Goal: Task Accomplishment & Management: Use online tool/utility

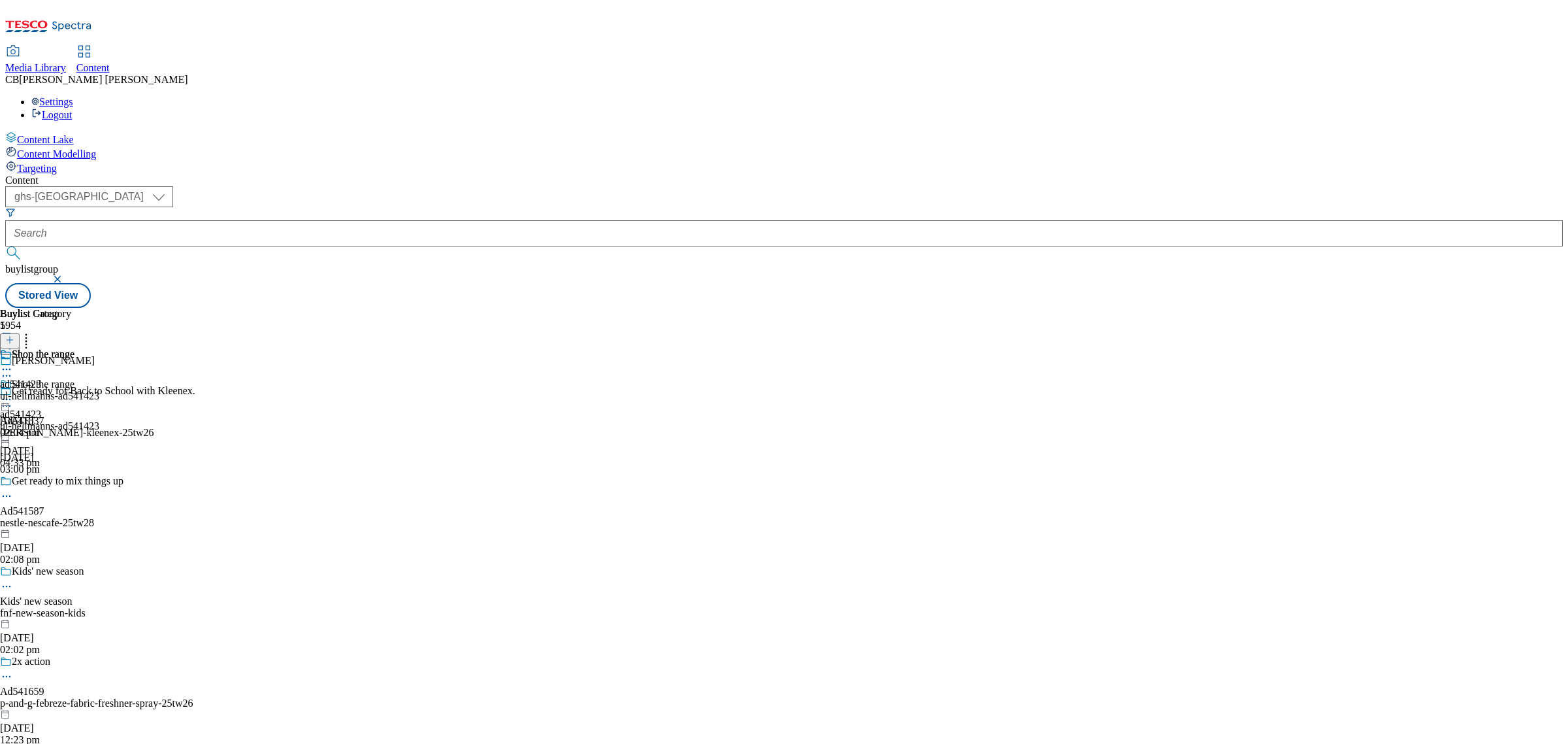
select select "ghs-[GEOGRAPHIC_DATA]"
click at [65, 275] on button "button" at bounding box center [58, 279] width 13 height 8
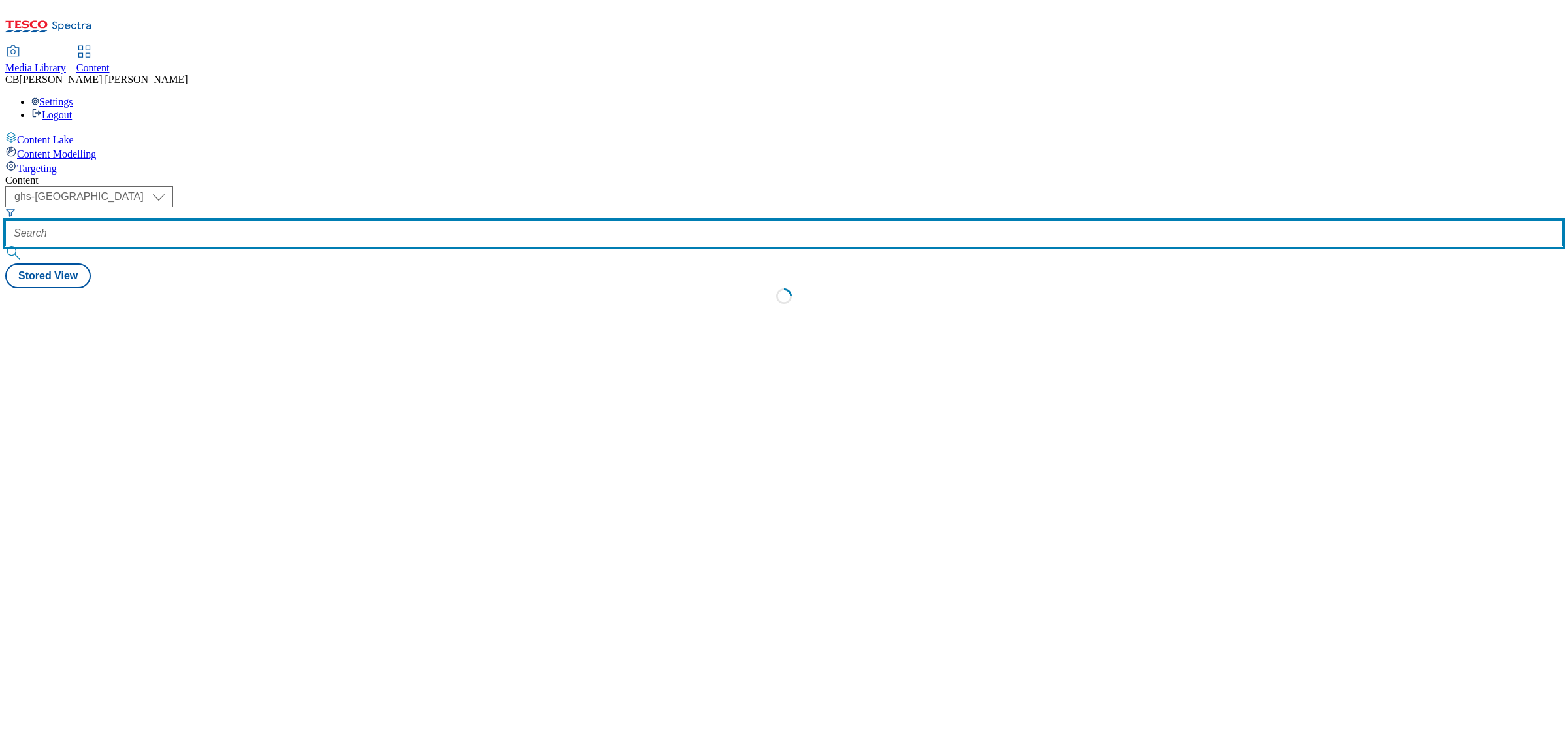
click at [334, 220] on input "text" at bounding box center [783, 233] width 1557 height 26
paste input "flying-trade-group-laila-25tw25"
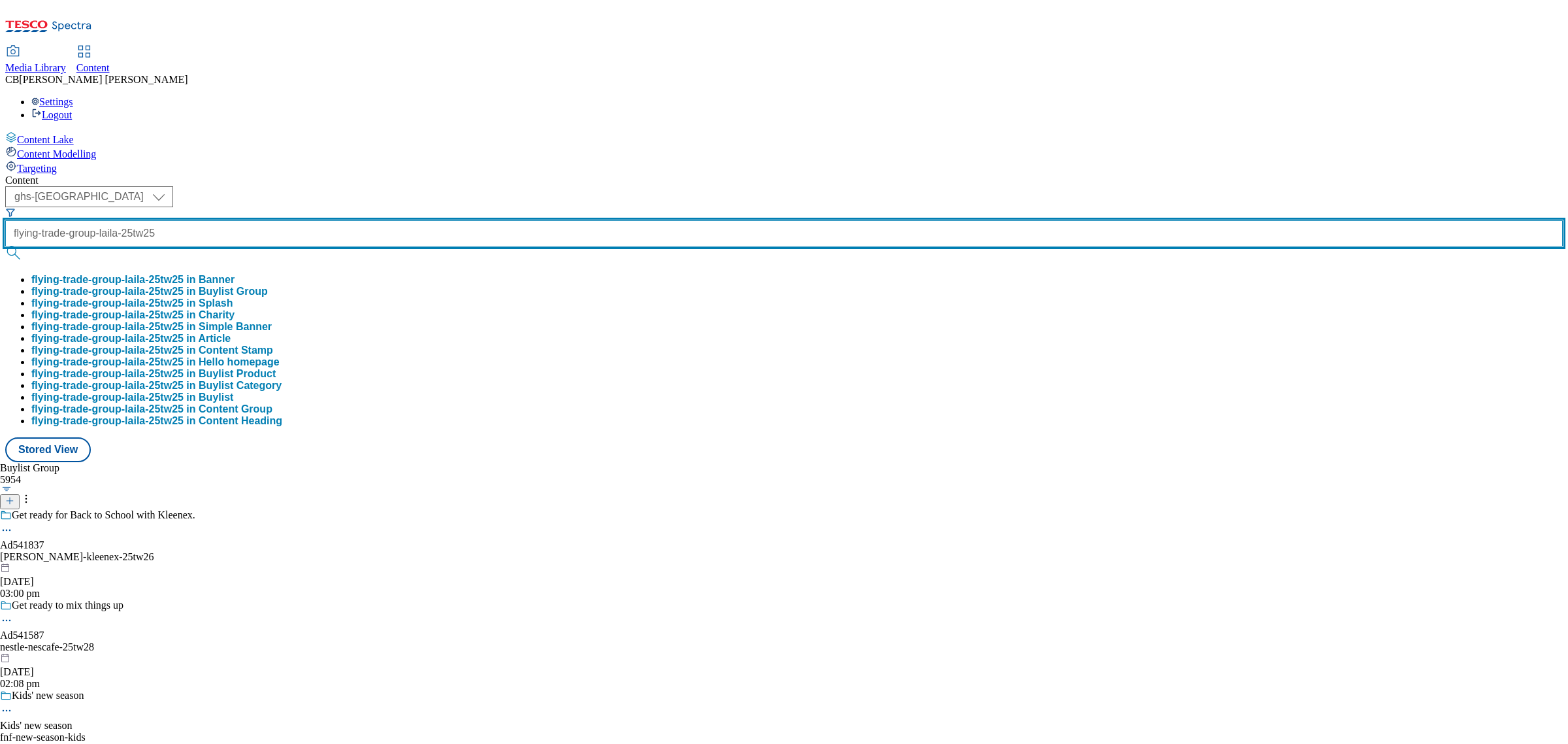
scroll to position [0, 31]
type input "flying-trade-group-laila-25tw25"
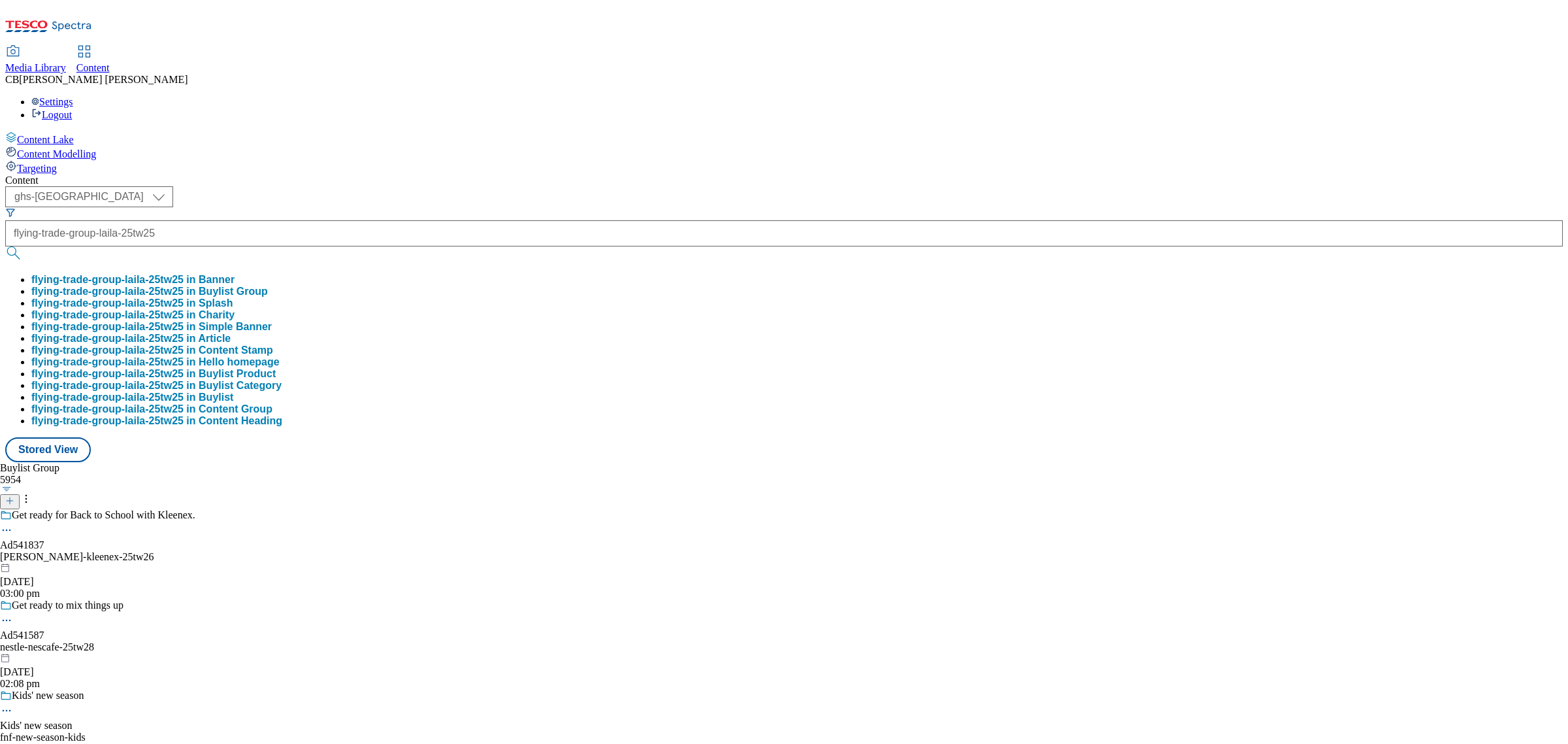
click at [268, 285] on button "flying-trade-group-laila-25tw25 in Buylist Group" at bounding box center [149, 291] width 237 height 12
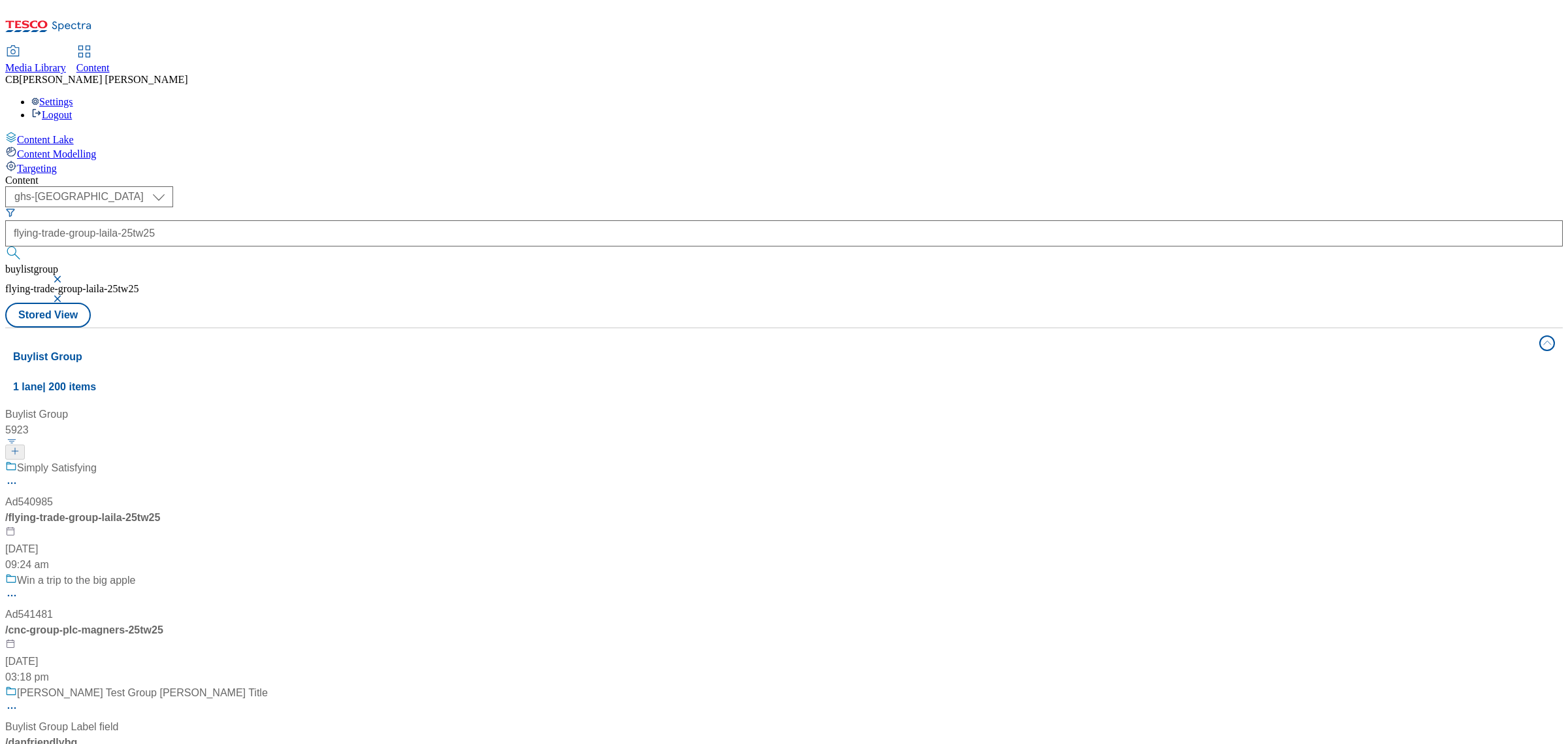
drag, startPoint x: 340, startPoint y: 291, endPoint x: 334, endPoint y: 272, distance: 19.9
click at [268, 460] on div "Simply Satisfying Ad540985 / flying-trade-group-laila-25tw25 [DATE] 09:24 am" at bounding box center [136, 516] width 263 height 113
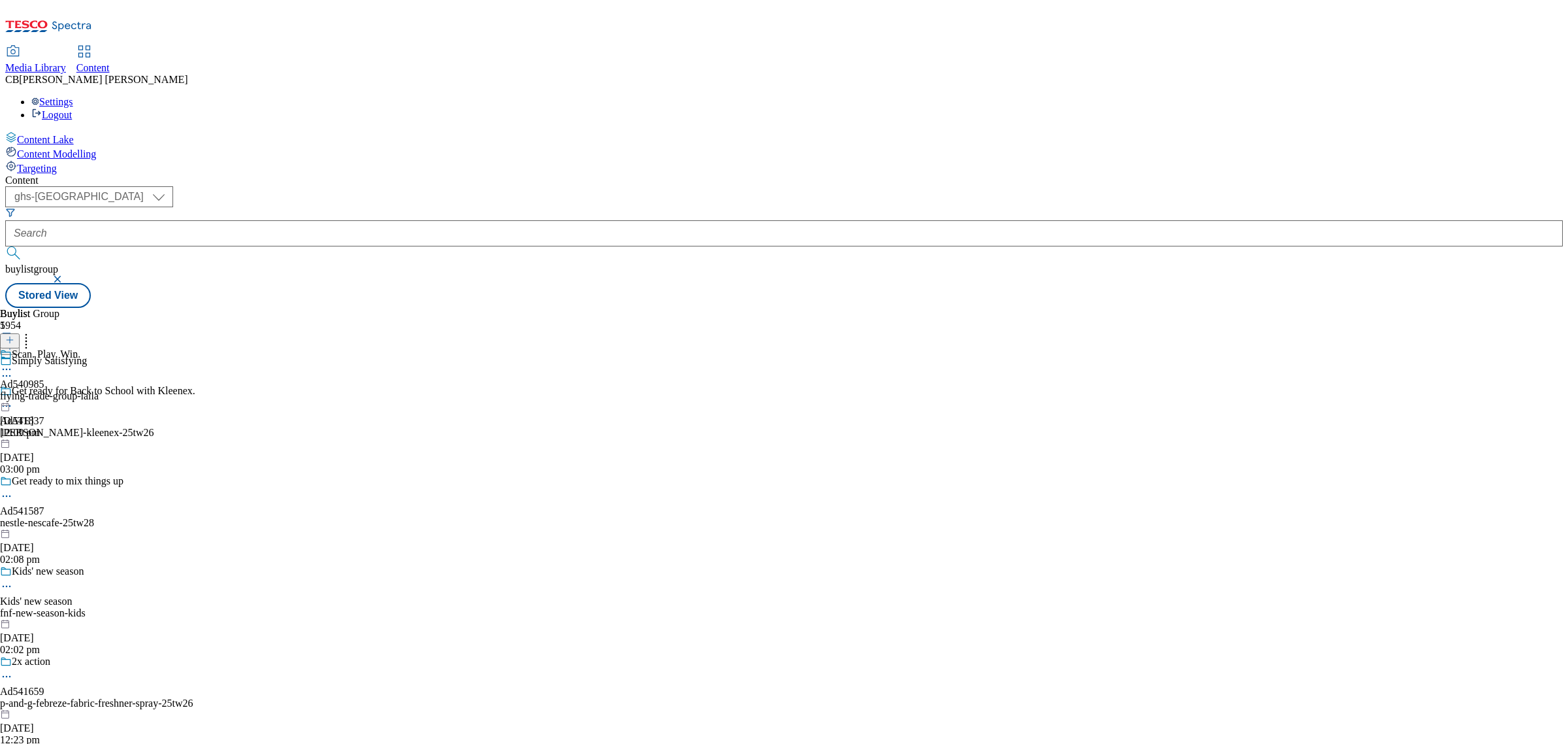
click at [8, 368] on circle at bounding box center [6, 369] width 2 height 2
click at [108, 483] on span "Open Preview Url" at bounding box center [74, 488] width 68 height 10
click at [99, 363] on div at bounding box center [49, 371] width 99 height 16
click at [69, 498] on span "Publish" at bounding box center [55, 503] width 29 height 10
